Goal: Task Accomplishment & Management: Use online tool/utility

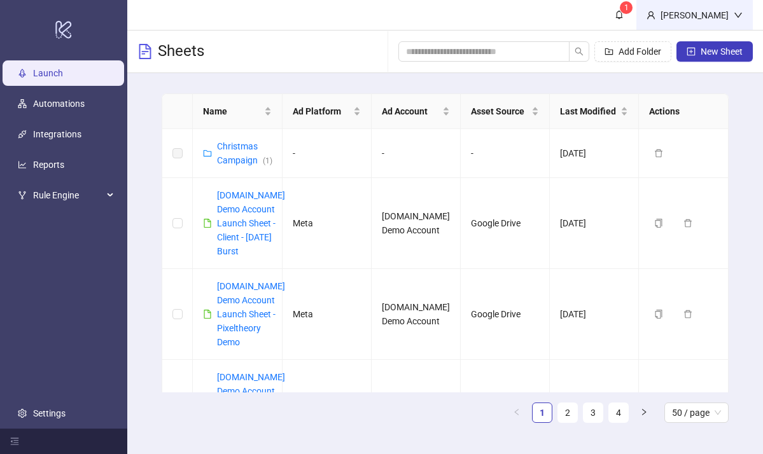
click at [707, 6] on div "Martin Demo" at bounding box center [694, 15] width 116 height 30
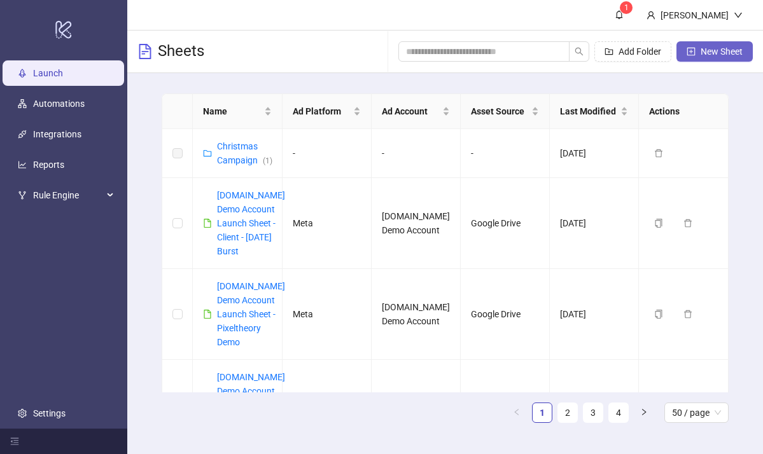
click at [704, 46] on span "New Sheet" at bounding box center [721, 51] width 42 height 10
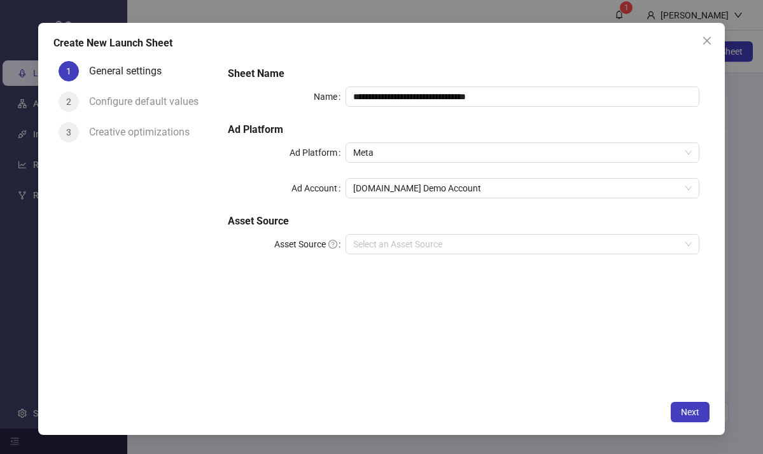
click at [488, 11] on div "**********" at bounding box center [381, 227] width 763 height 454
click at [709, 41] on icon "close" at bounding box center [706, 41] width 10 height 10
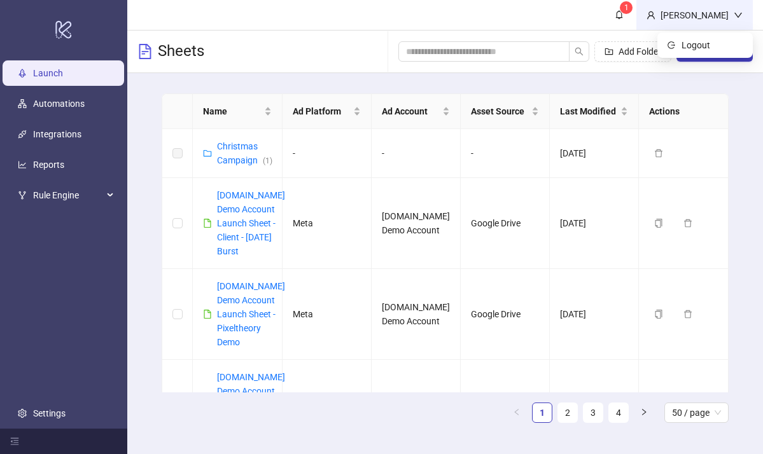
click at [705, 18] on div "Martin Demo" at bounding box center [694, 15] width 78 height 14
click at [709, 43] on span "Logout" at bounding box center [711, 45] width 61 height 14
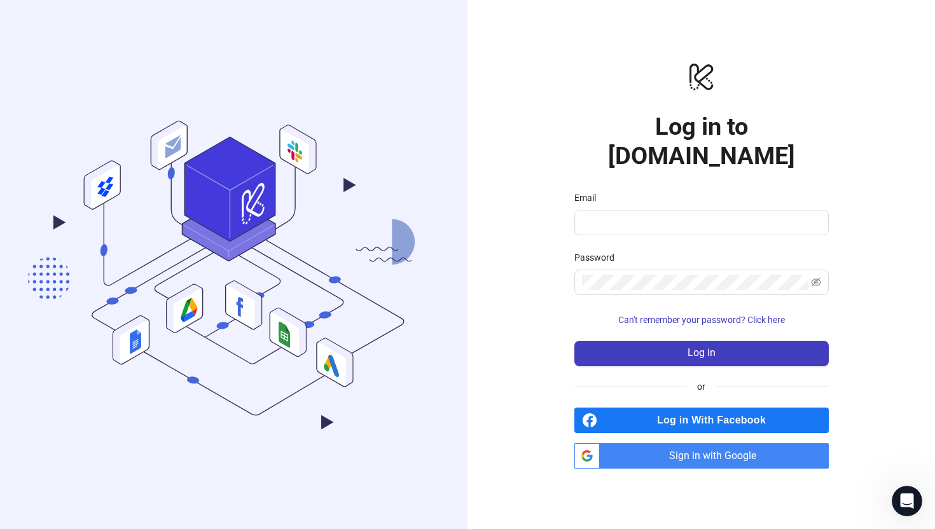
click at [685, 443] on span "Sign in with Google" at bounding box center [717, 455] width 224 height 25
